Goal: Find specific page/section

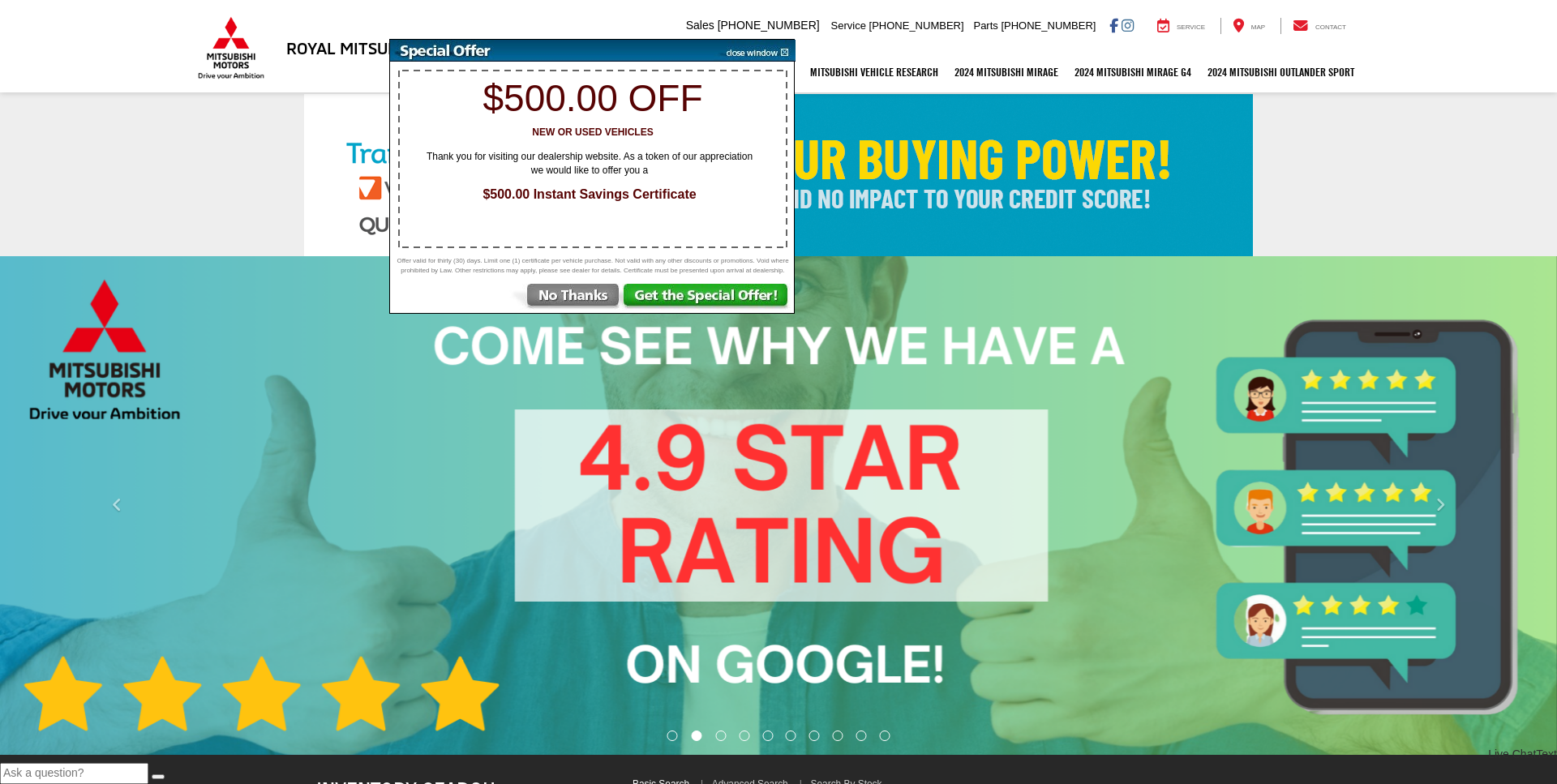
select select "Mitsubishi"
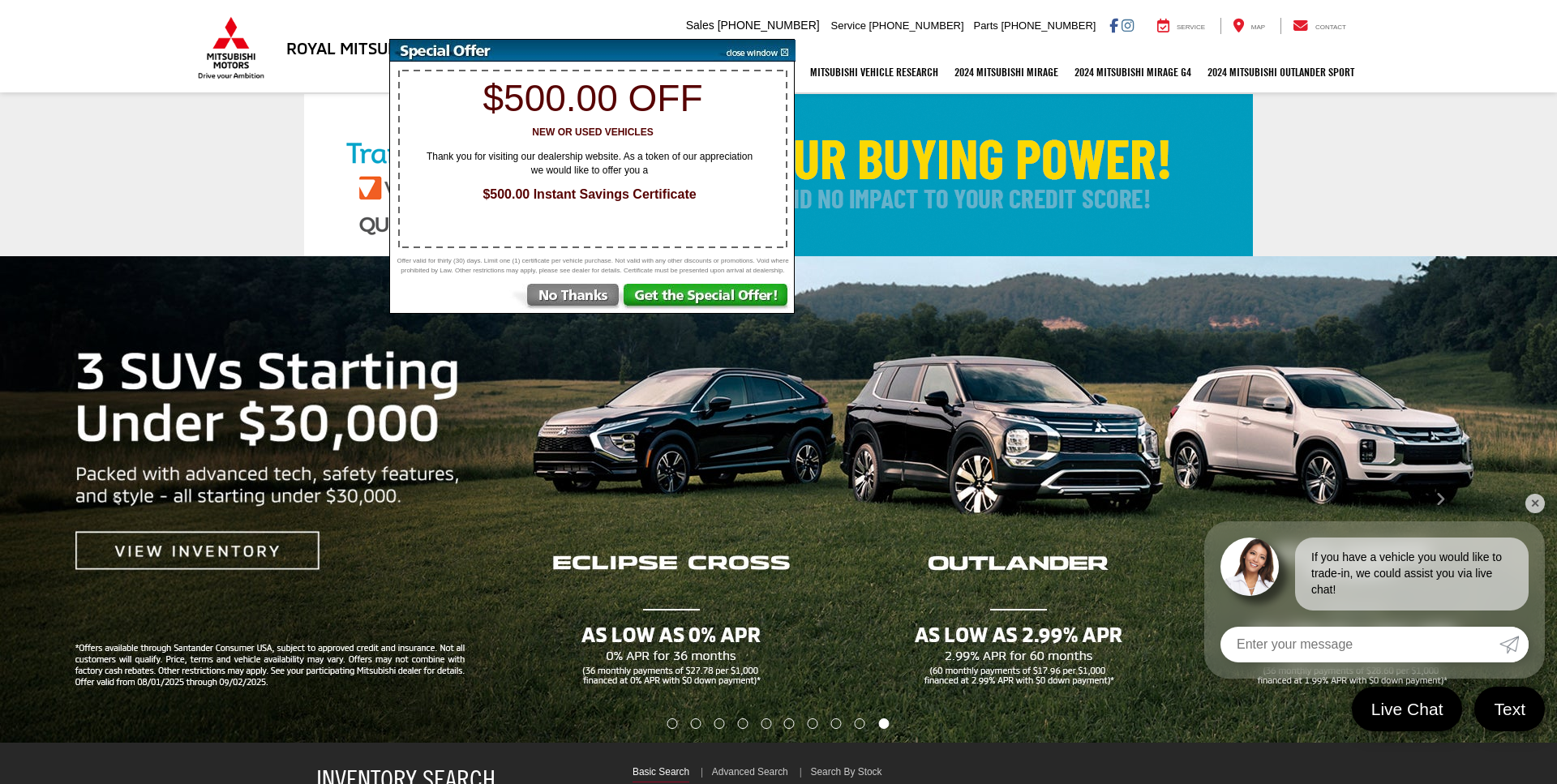
click at [771, 50] on img at bounding box center [755, 51] width 82 height 22
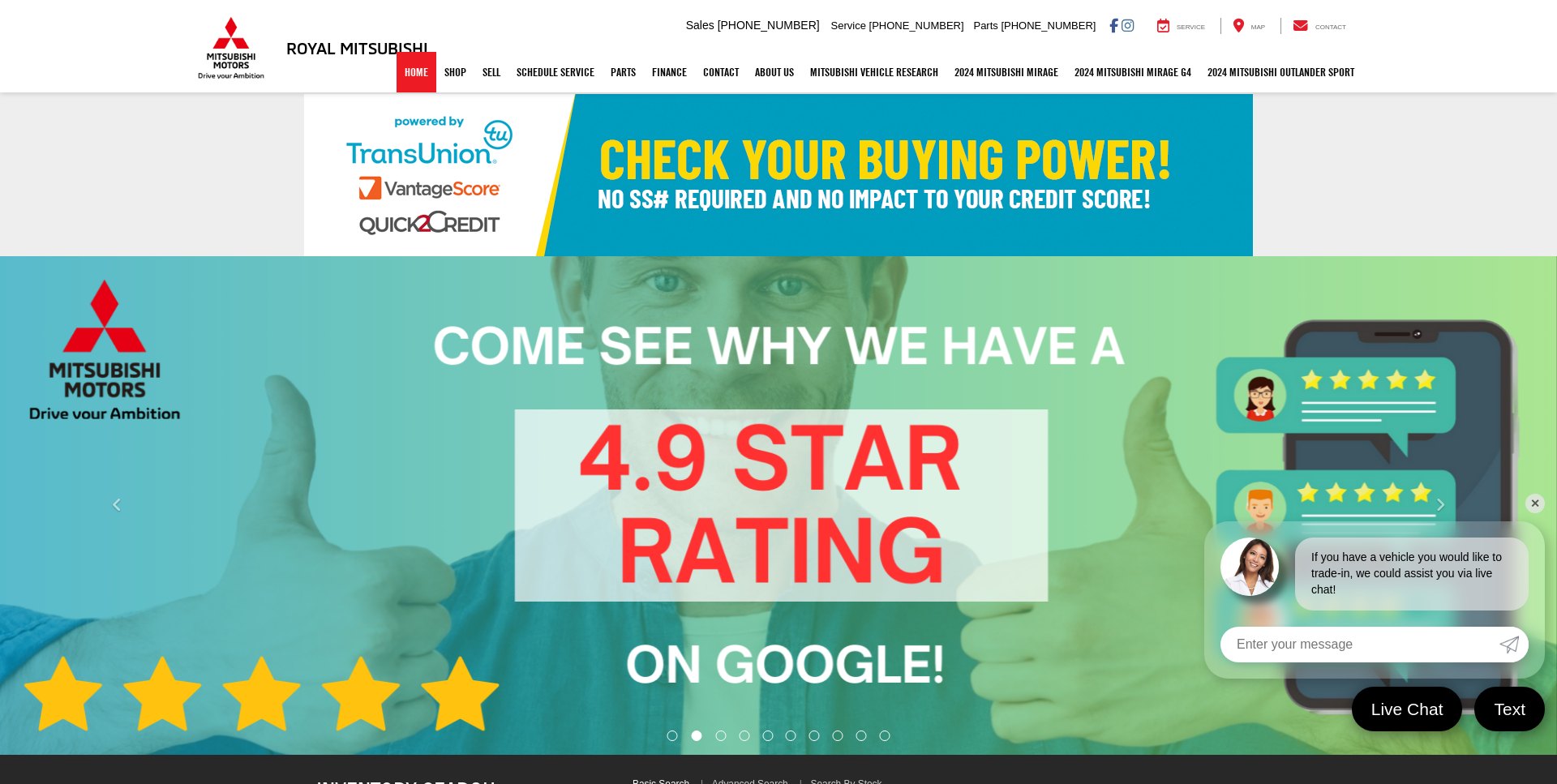
click at [397, 74] on link "Home" at bounding box center [416, 72] width 40 height 41
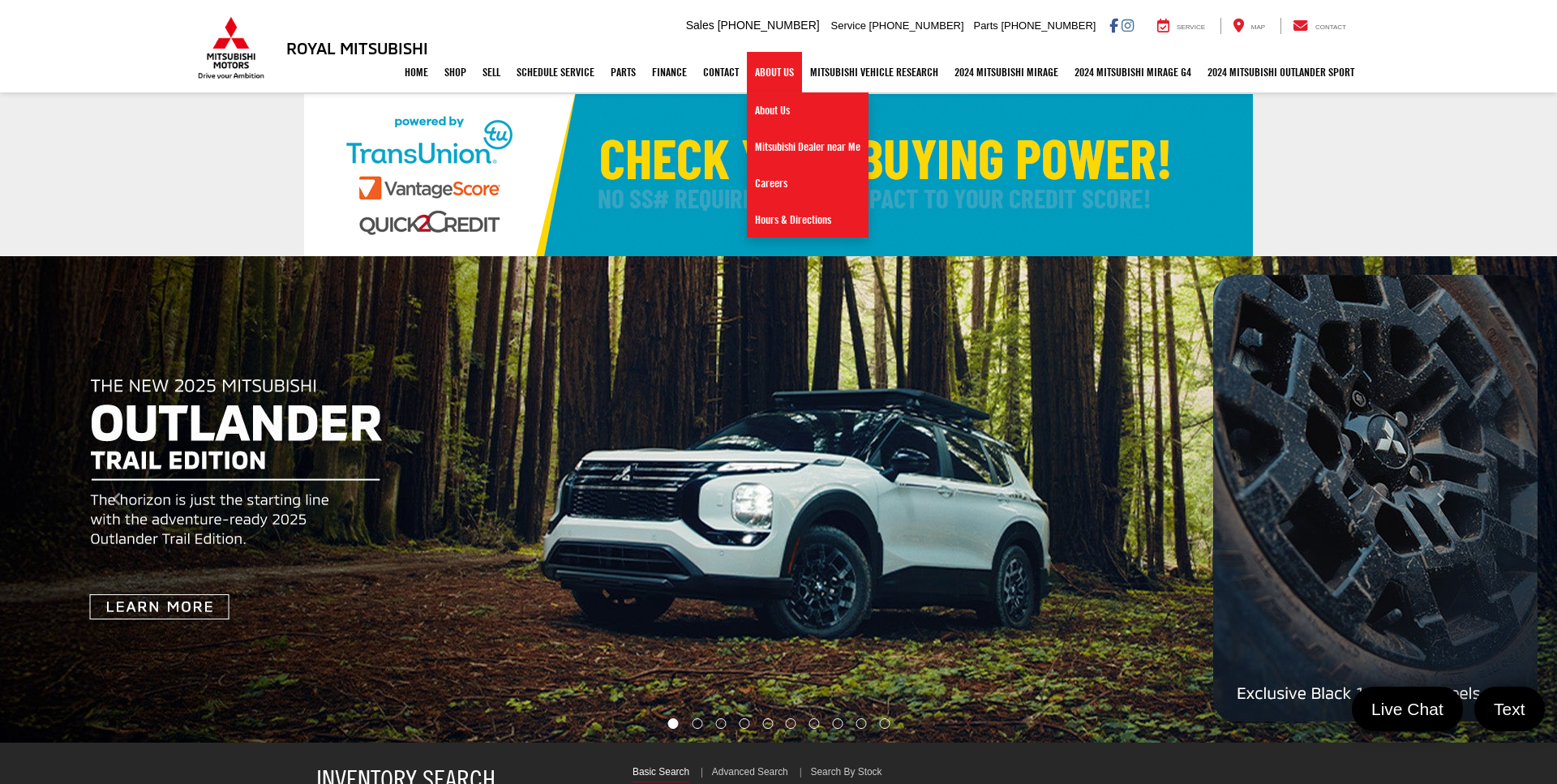
select select "Mitsubishi"
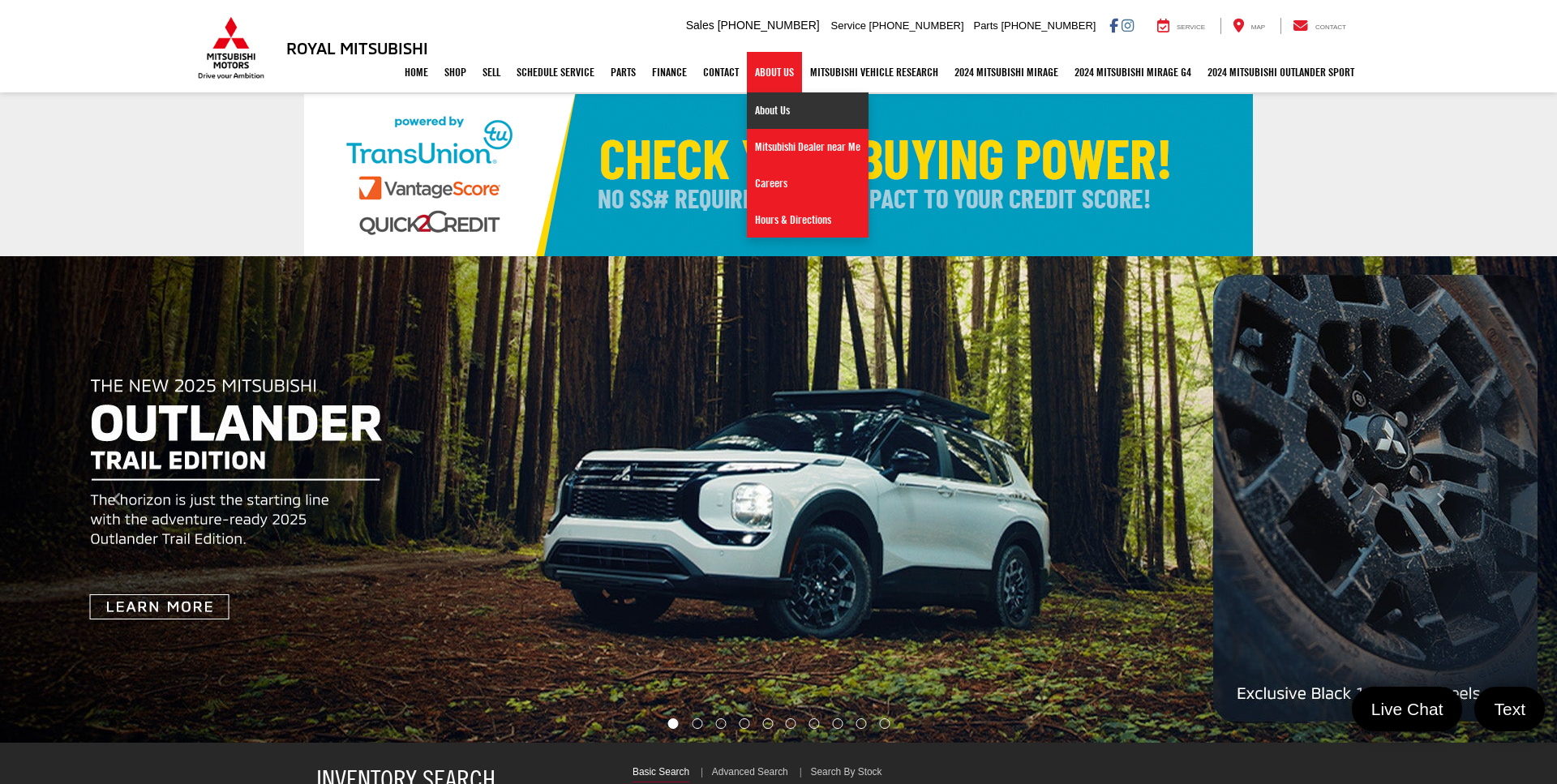
click at [767, 117] on link "About Us" at bounding box center [807, 110] width 122 height 37
